Goal: Information Seeking & Learning: Learn about a topic

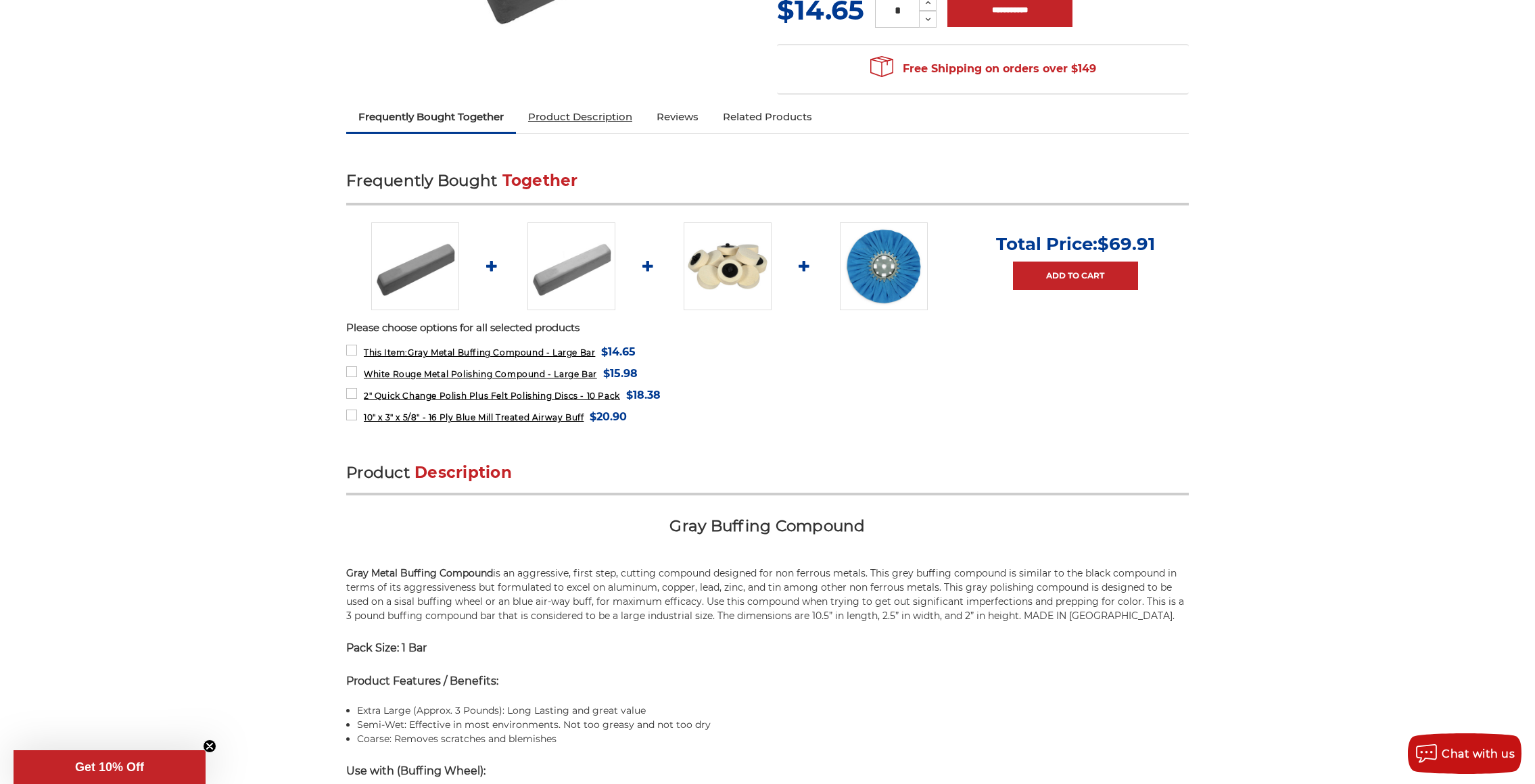
scroll to position [405, 0]
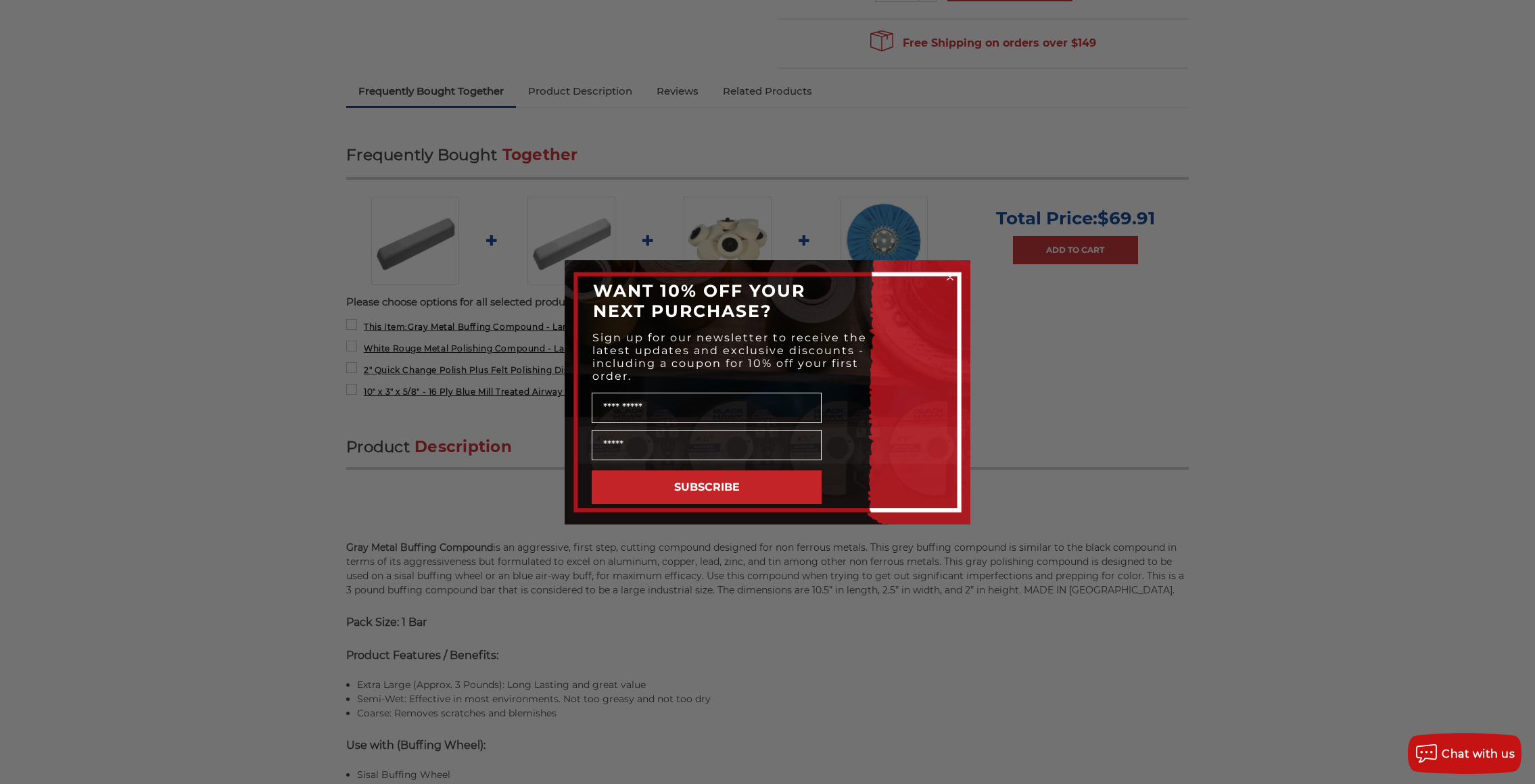
click at [952, 273] on circle "Close dialog" at bounding box center [950, 276] width 13 height 13
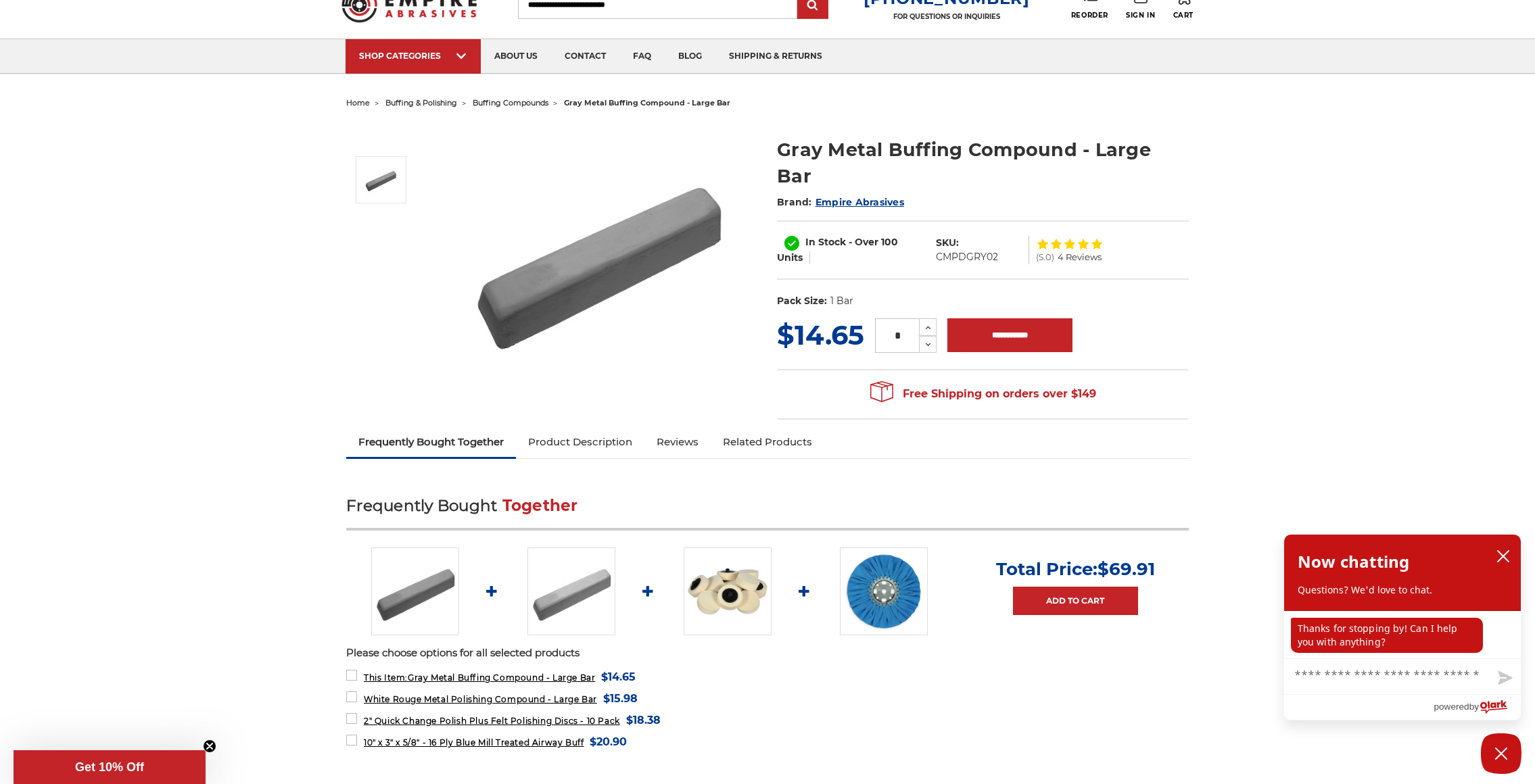
scroll to position [0, 0]
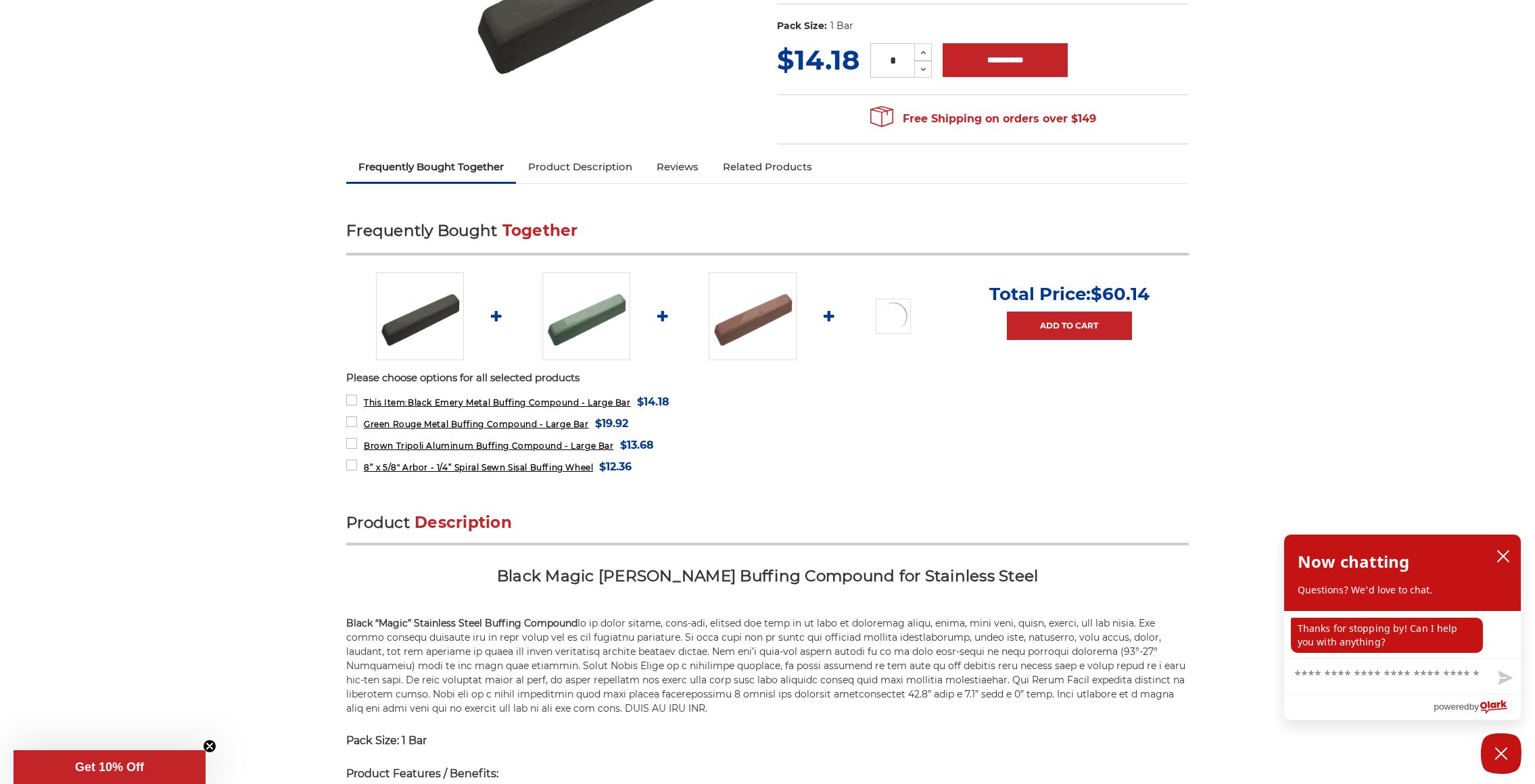
scroll to position [338, 0]
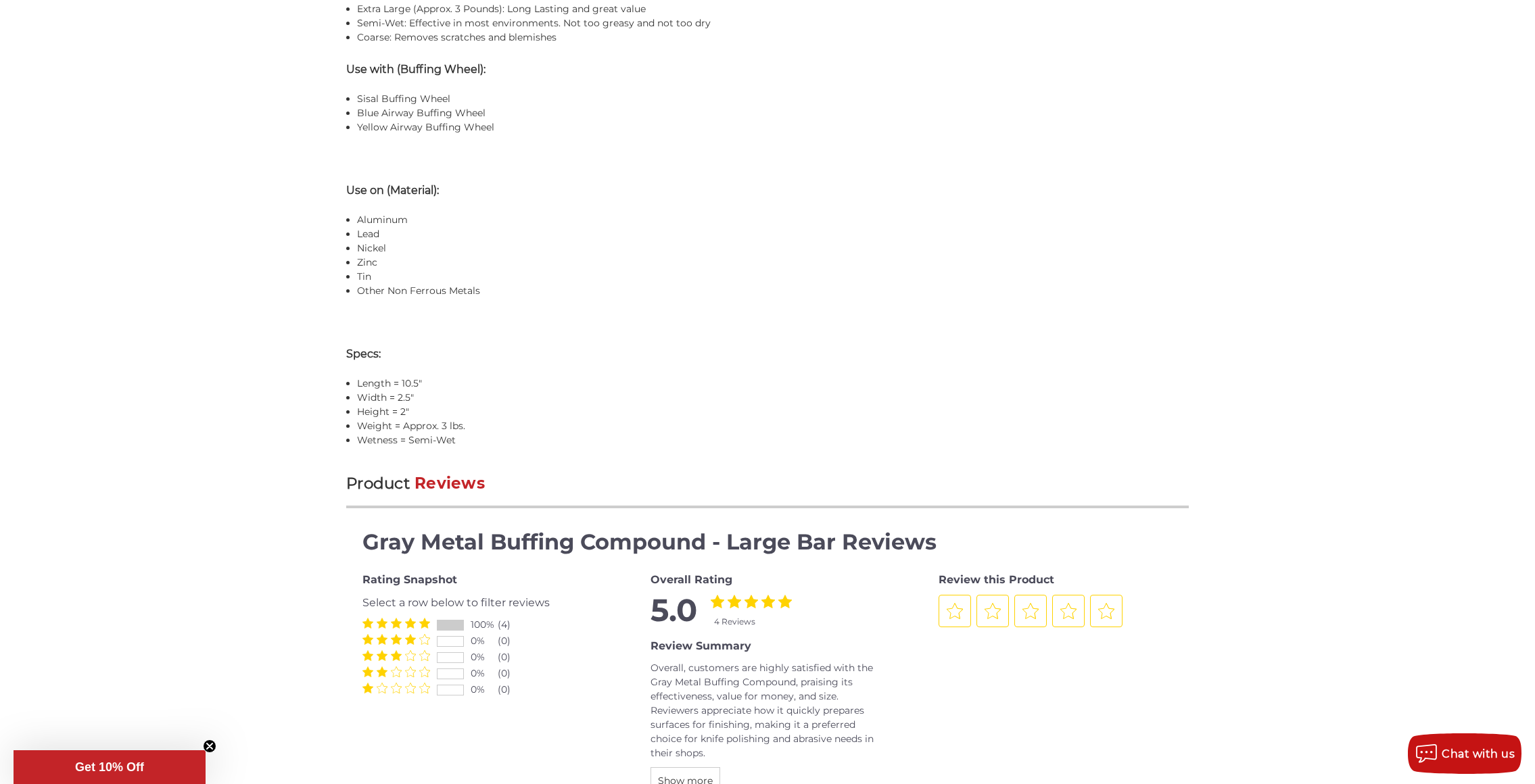
scroll to position [1149, 0]
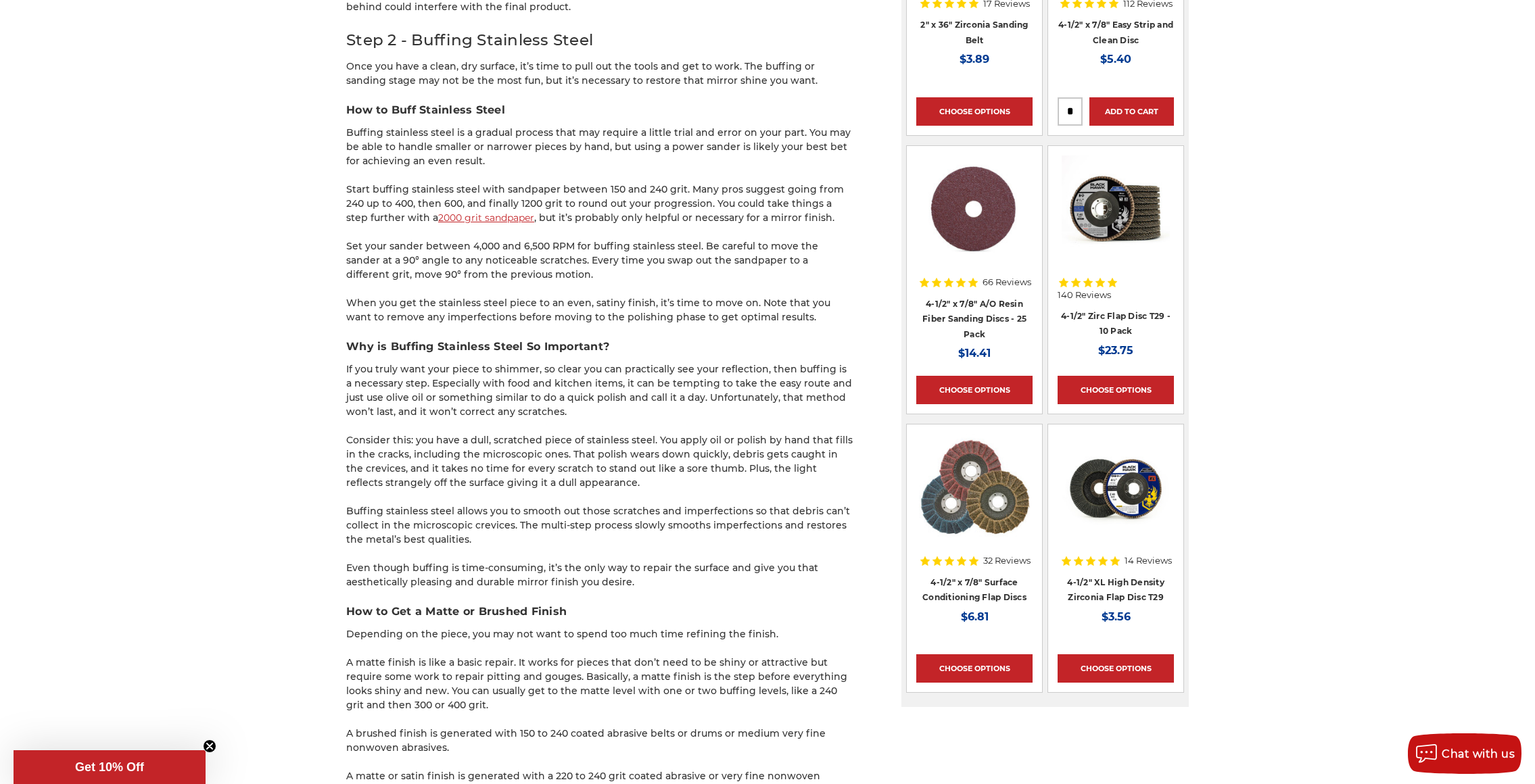
scroll to position [1352, 0]
